Goal: Task Accomplishment & Management: Use online tool/utility

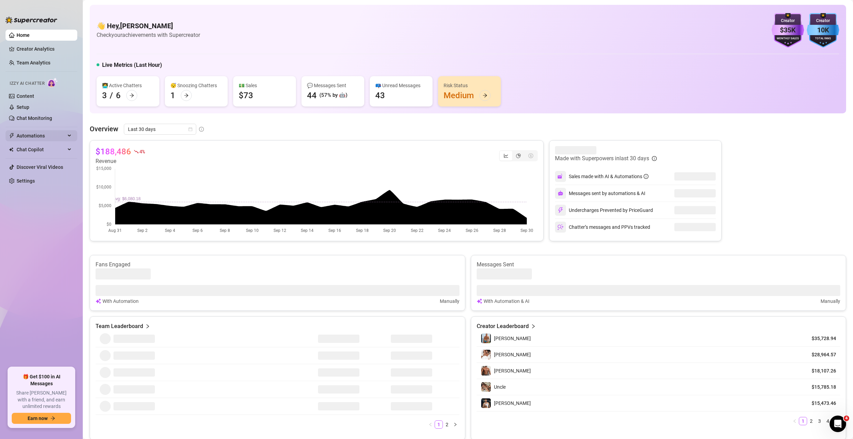
click at [40, 138] on span "Automations" at bounding box center [41, 135] width 49 height 11
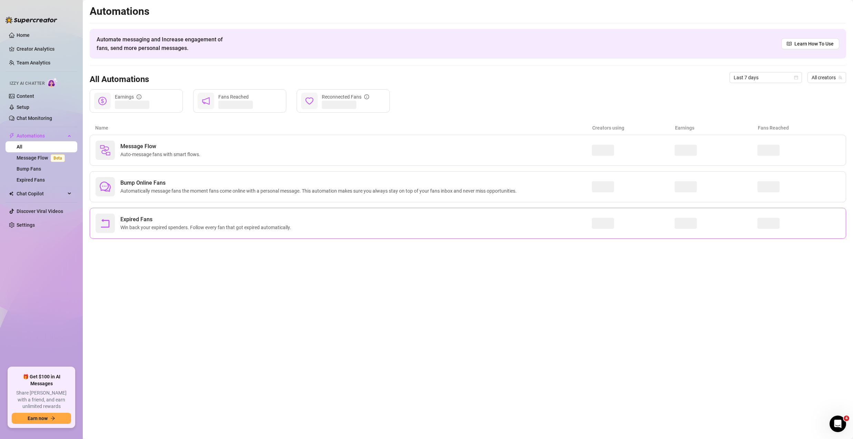
click at [144, 215] on div "Expired Fans Win back your expired spenders. Follow every fan that got expired …" at bounding box center [344, 223] width 496 height 19
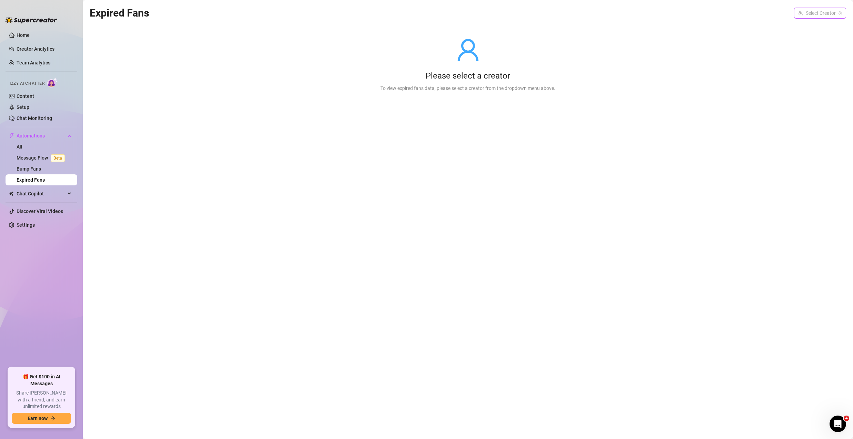
click at [806, 15] on input "search" at bounding box center [817, 13] width 38 height 10
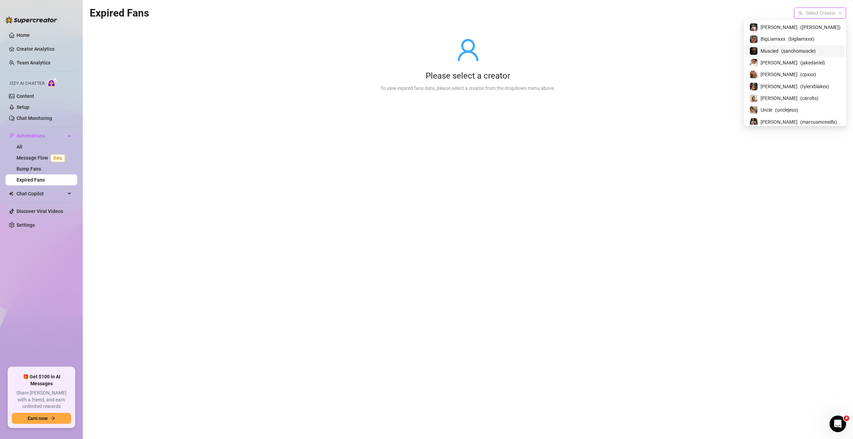
click at [808, 52] on span "( sanchomuscle )" at bounding box center [798, 51] width 34 height 8
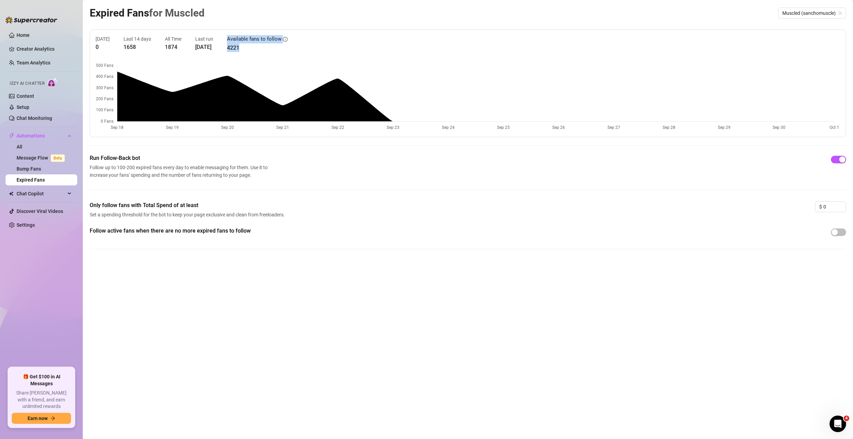
drag, startPoint x: 248, startPoint y: 43, endPoint x: 276, endPoint y: 62, distance: 33.8
click at [276, 62] on div "[DATE] 0 Last 14 days 1658 All Time 1874 Last run [DATE] Available fans to foll…" at bounding box center [468, 83] width 756 height 108
